Goal: Transaction & Acquisition: Purchase product/service

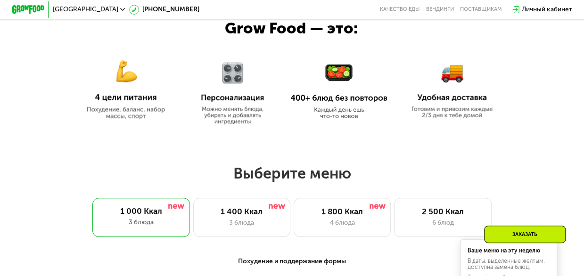
scroll to position [471, 0]
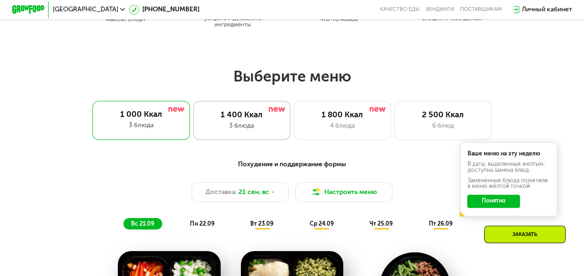
click at [242, 117] on div "1 400 Ккал" at bounding box center [242, 115] width 80 height 10
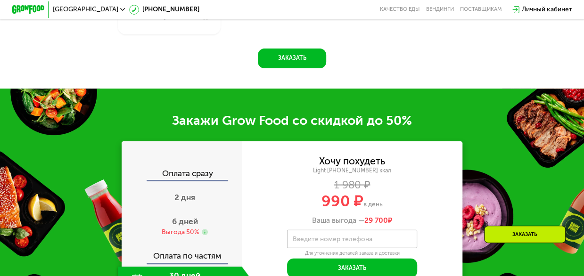
scroll to position [943, 0]
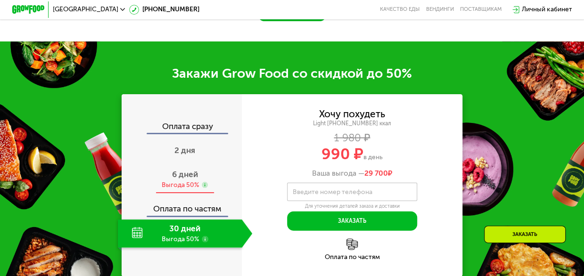
click at [181, 179] on span "6 дней" at bounding box center [185, 174] width 26 height 9
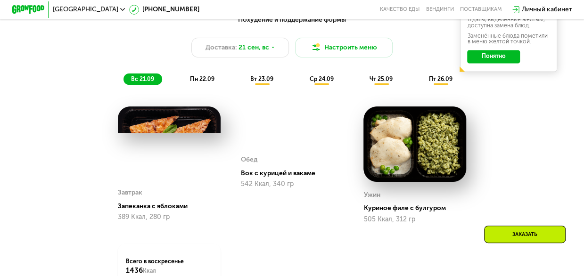
scroll to position [613, 0]
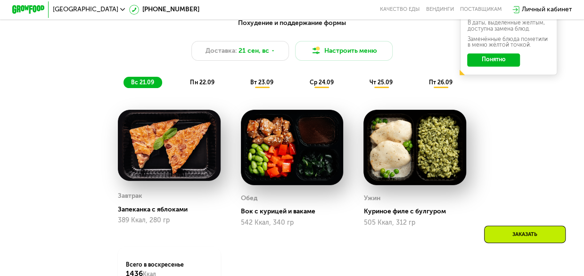
click at [259, 86] on span "вт 23.09" at bounding box center [261, 82] width 23 height 7
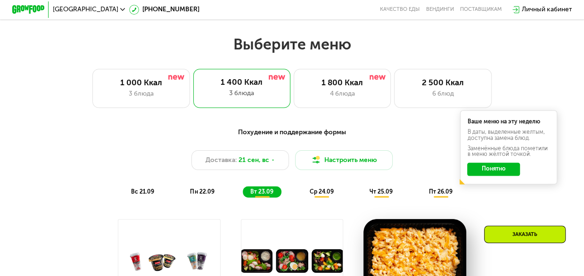
scroll to position [519, 0]
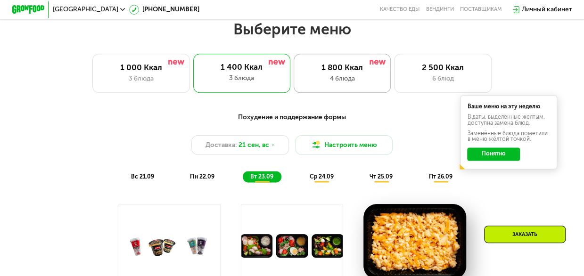
click at [344, 69] on div "1 800 Ккал" at bounding box center [342, 68] width 80 height 10
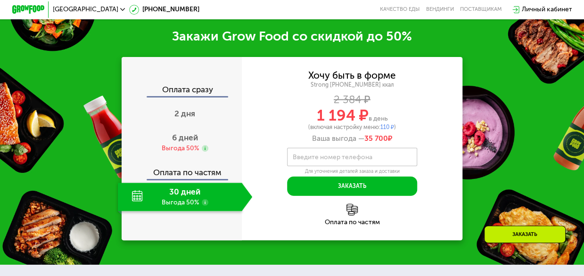
scroll to position [1000, 0]
click at [175, 142] on span "6 дней" at bounding box center [185, 137] width 26 height 9
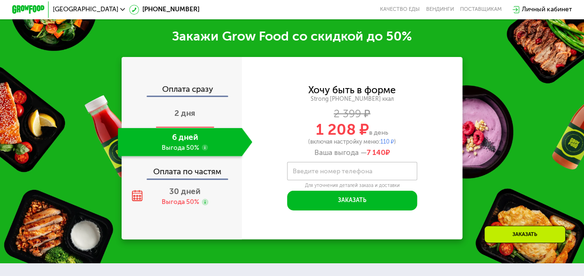
click at [177, 118] on span "2 дня" at bounding box center [184, 112] width 21 height 9
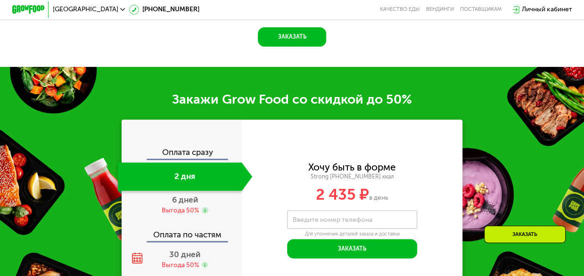
scroll to position [1016, 0]
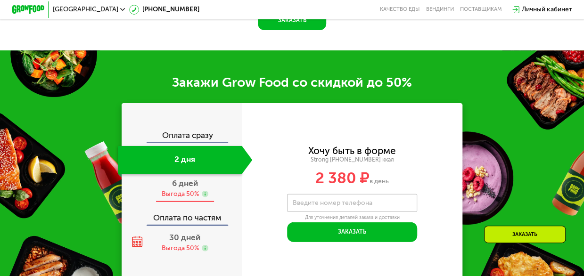
click at [179, 188] on span "6 дней" at bounding box center [185, 183] width 26 height 9
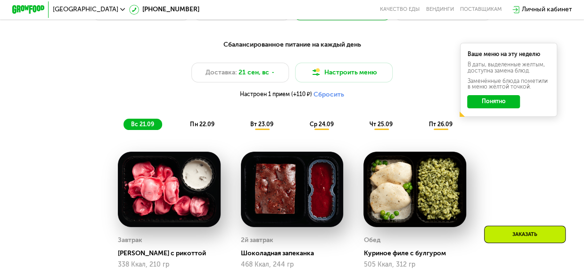
scroll to position [576, 0]
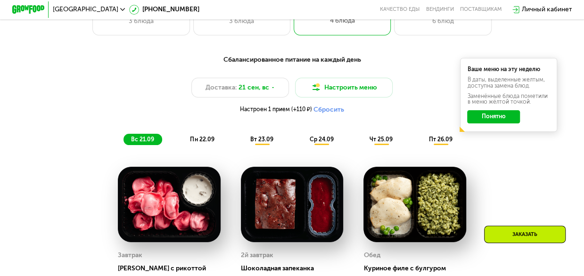
click at [259, 143] on span "вт 23.09" at bounding box center [261, 139] width 23 height 7
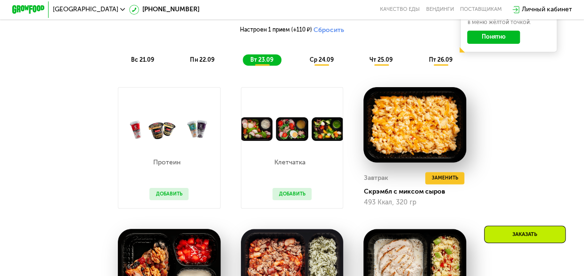
scroll to position [670, 0]
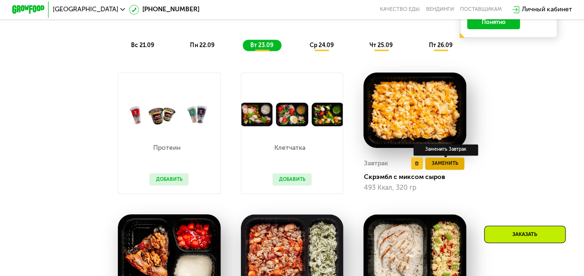
click at [437, 167] on span "Заменить" at bounding box center [444, 163] width 26 height 8
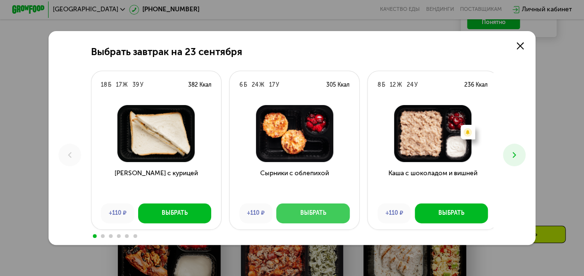
click at [304, 212] on div "Выбрать" at bounding box center [313, 213] width 26 height 8
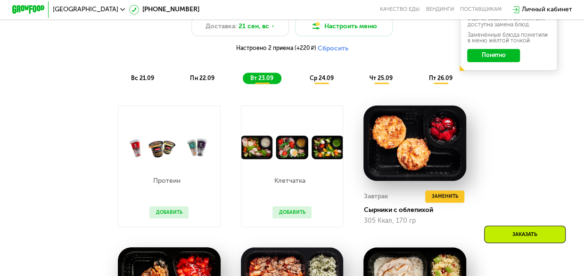
scroll to position [623, 0]
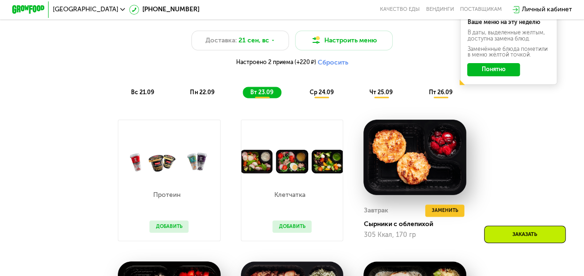
click at [318, 96] on span "ср 24.09" at bounding box center [321, 92] width 24 height 7
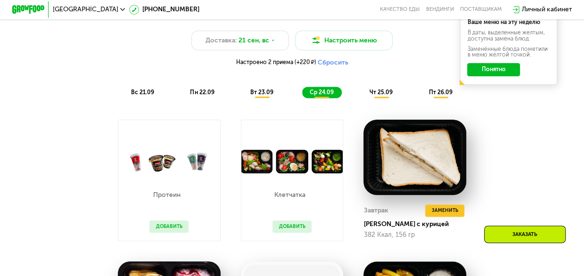
click at [374, 96] on span "чт 25.09" at bounding box center [381, 92] width 23 height 7
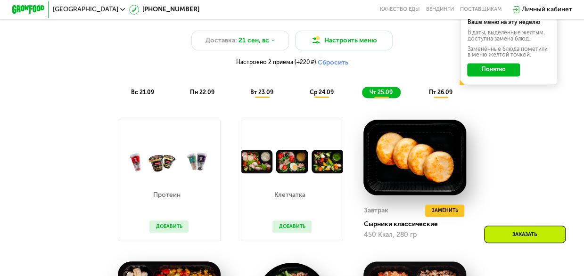
click at [437, 96] on span "пт 26.09" at bounding box center [441, 92] width 24 height 7
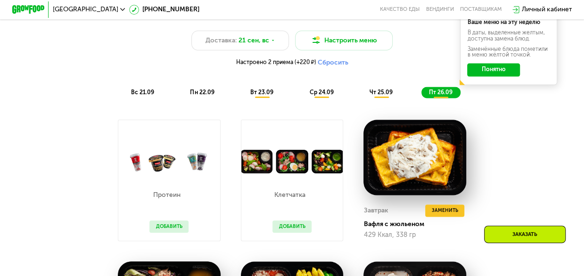
click at [341, 66] on button "Сбросить" at bounding box center [333, 62] width 31 height 8
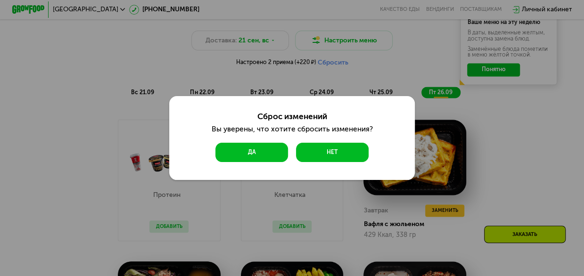
click at [248, 153] on button "Да" at bounding box center [251, 152] width 73 height 19
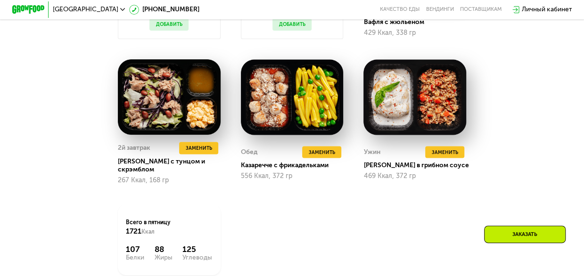
scroll to position [812, 0]
